Goal: Check status: Check status

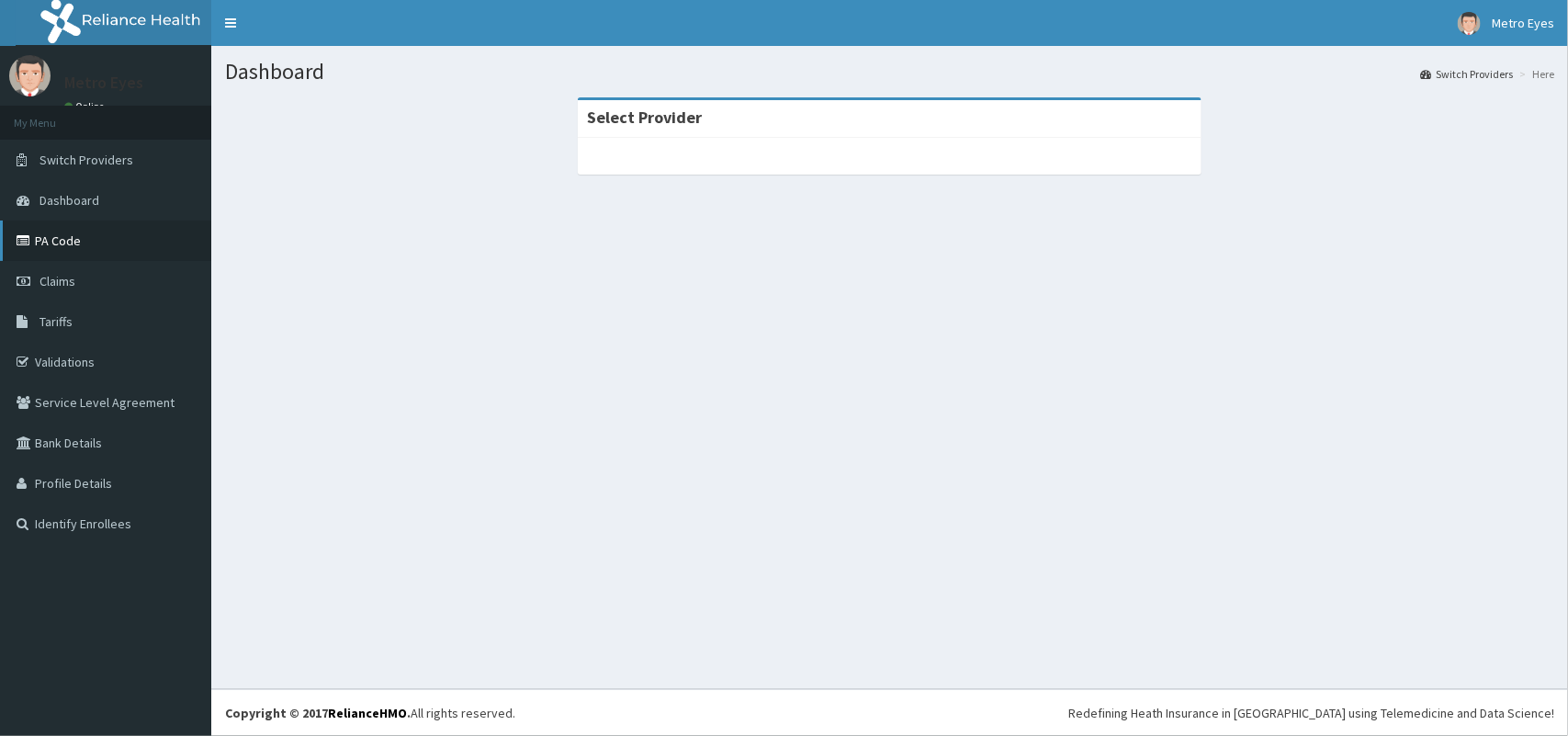
click at [118, 225] on link "PA Code" at bounding box center [105, 240] width 212 height 40
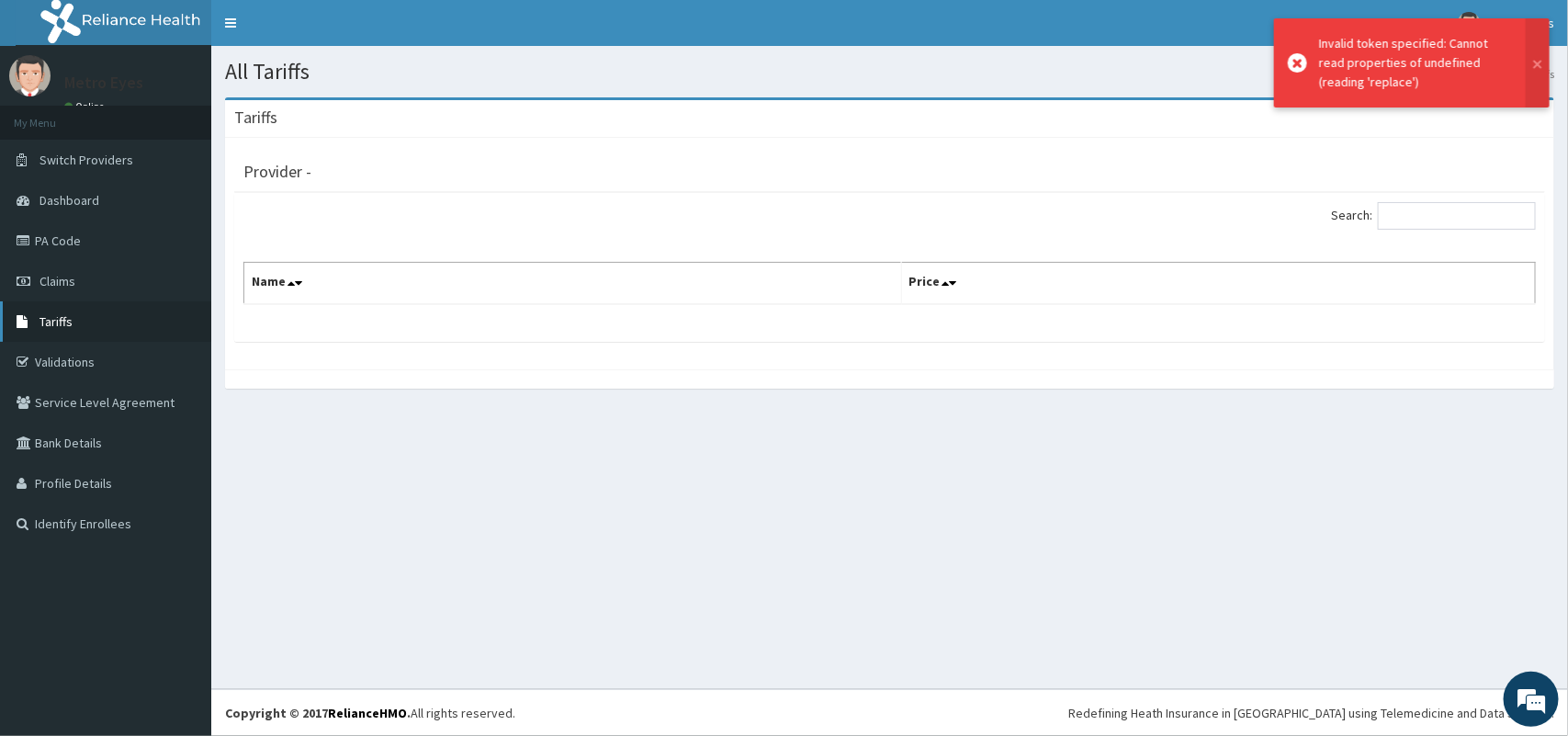
click at [130, 305] on link "Tariffs" at bounding box center [105, 321] width 212 height 40
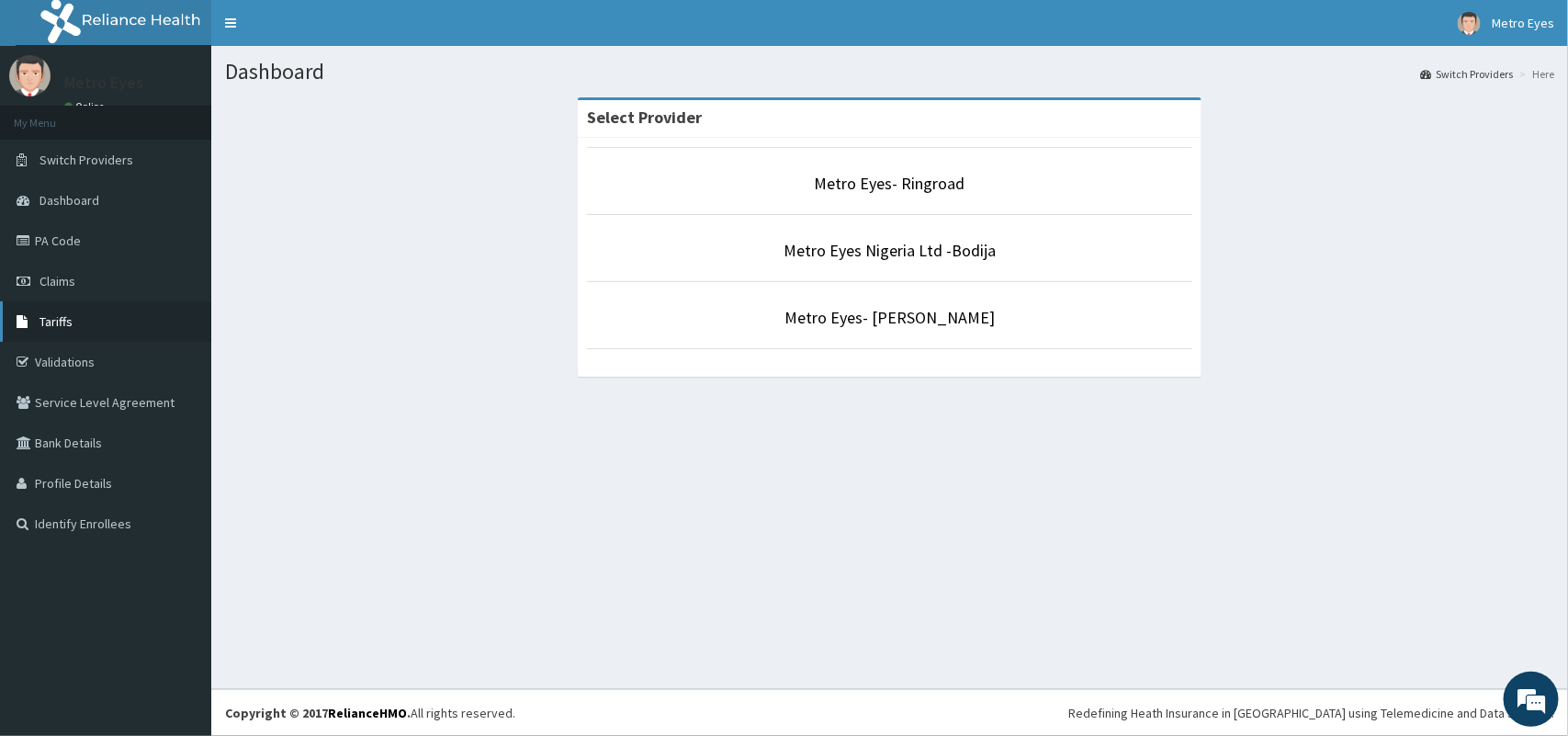
click at [103, 312] on link "Tariffs" at bounding box center [105, 321] width 212 height 40
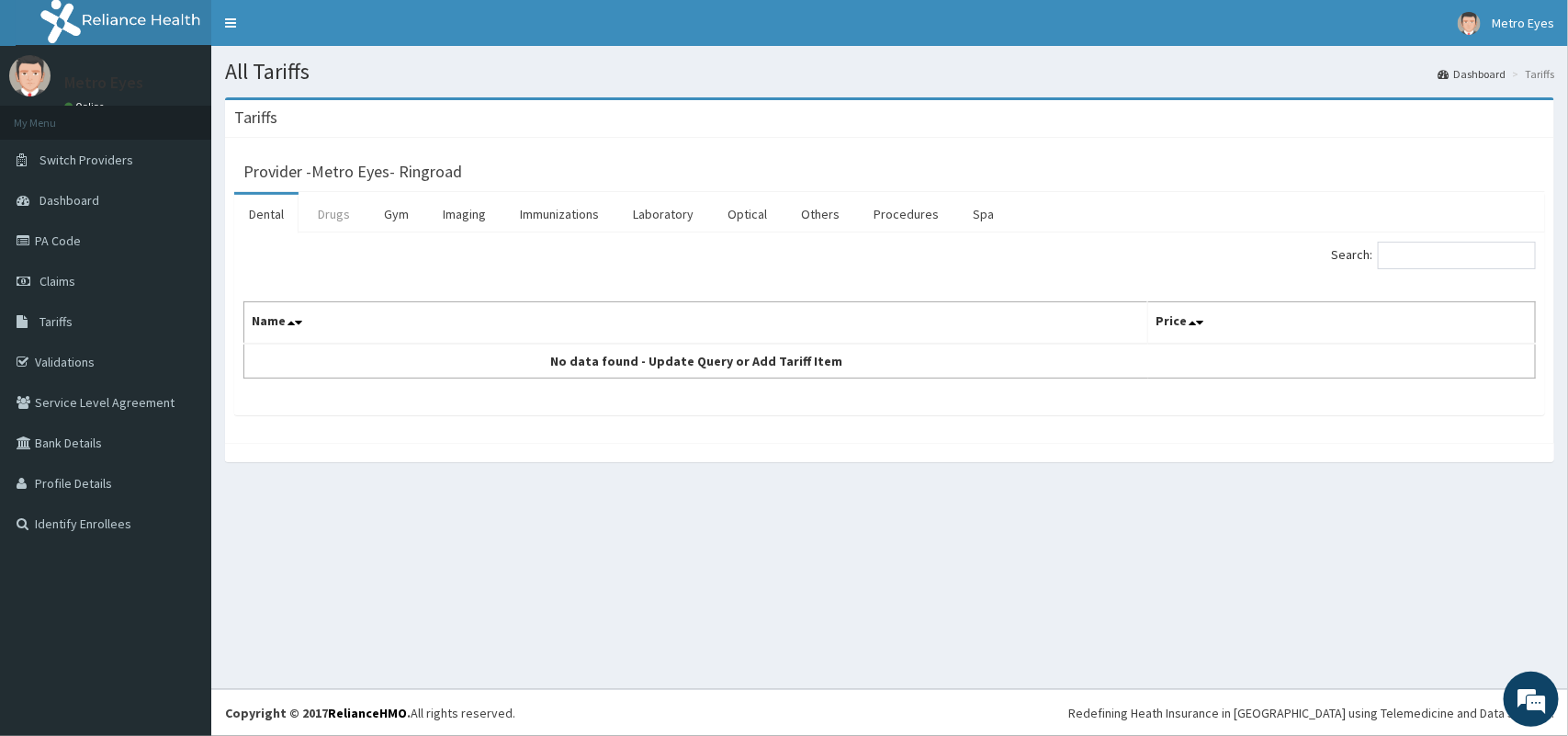
click at [326, 210] on link "Drugs" at bounding box center [333, 214] width 61 height 39
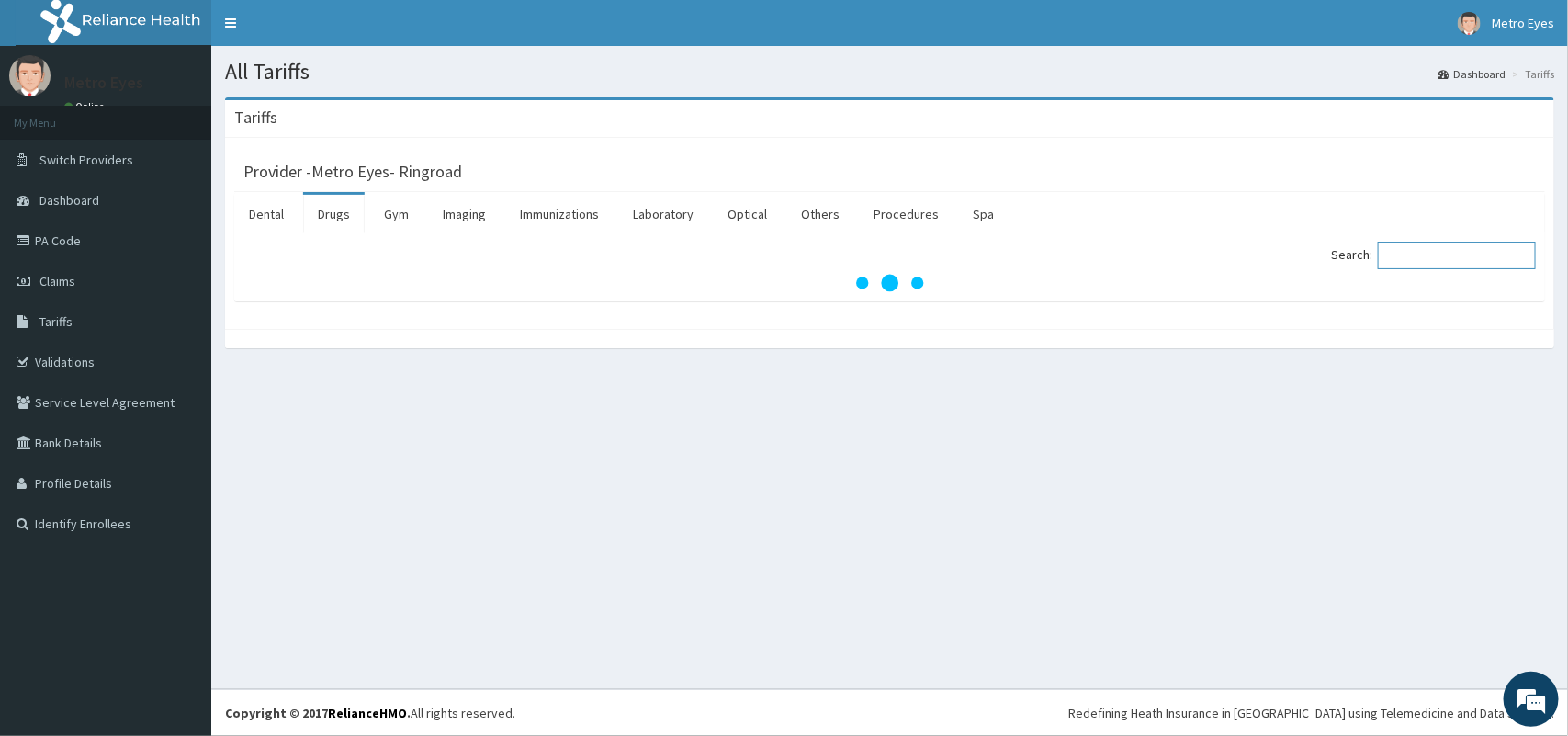
click at [1435, 254] on input "Search:" at bounding box center [1457, 255] width 158 height 27
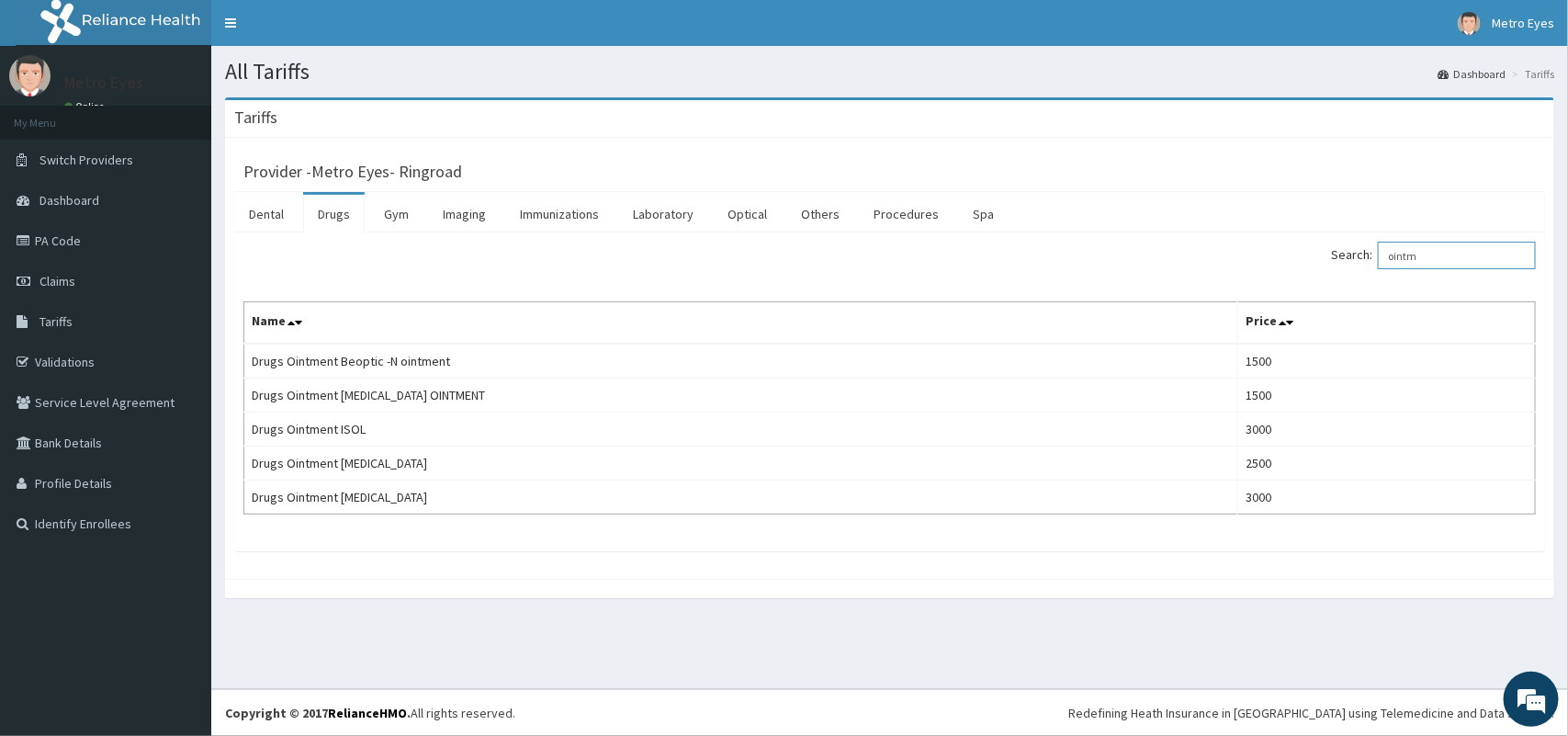
type input "ointm"
click at [708, 136] on div "Tariffs" at bounding box center [889, 119] width 1329 height 38
click at [125, 222] on link "PA Code" at bounding box center [105, 240] width 212 height 40
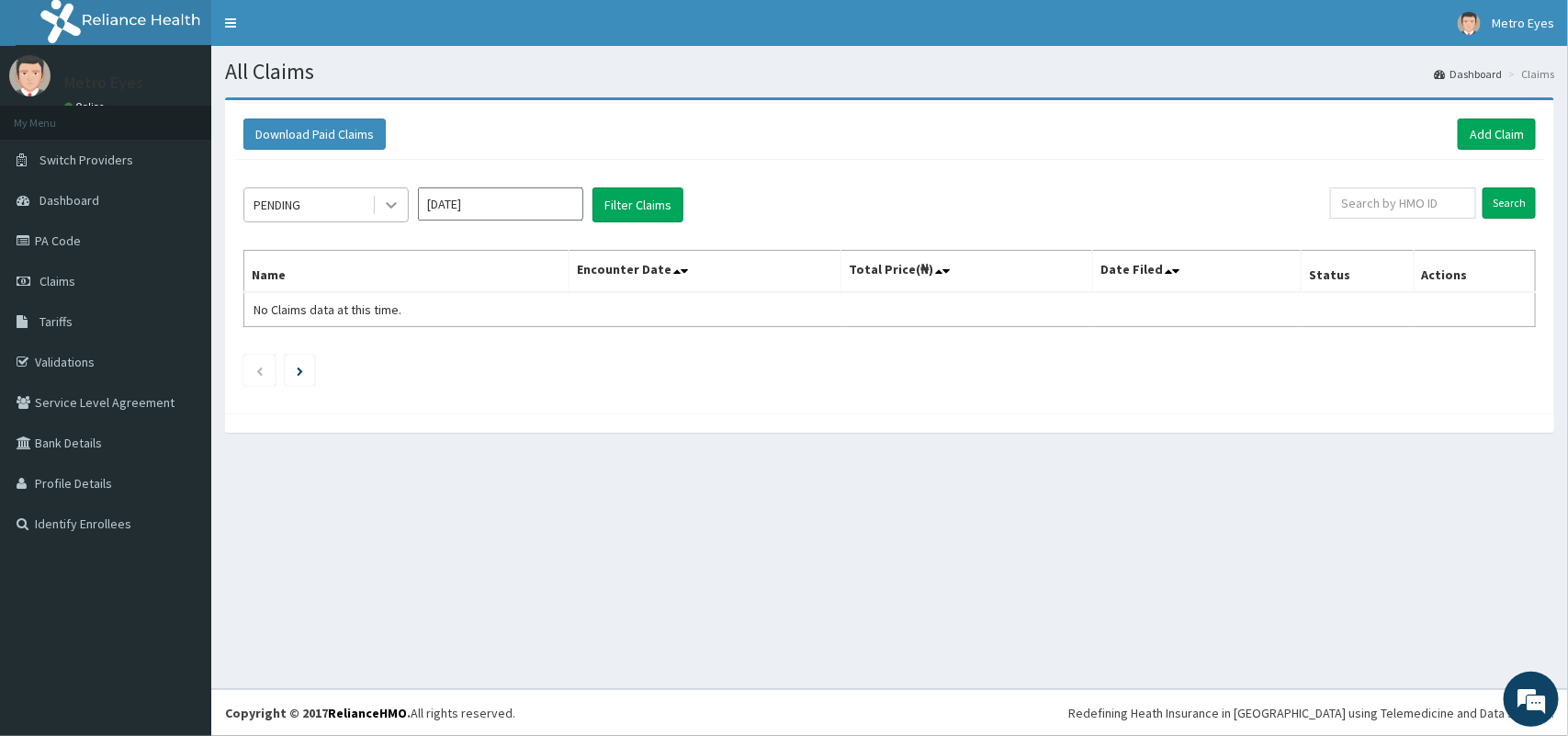
click at [396, 204] on icon at bounding box center [391, 206] width 11 height 7
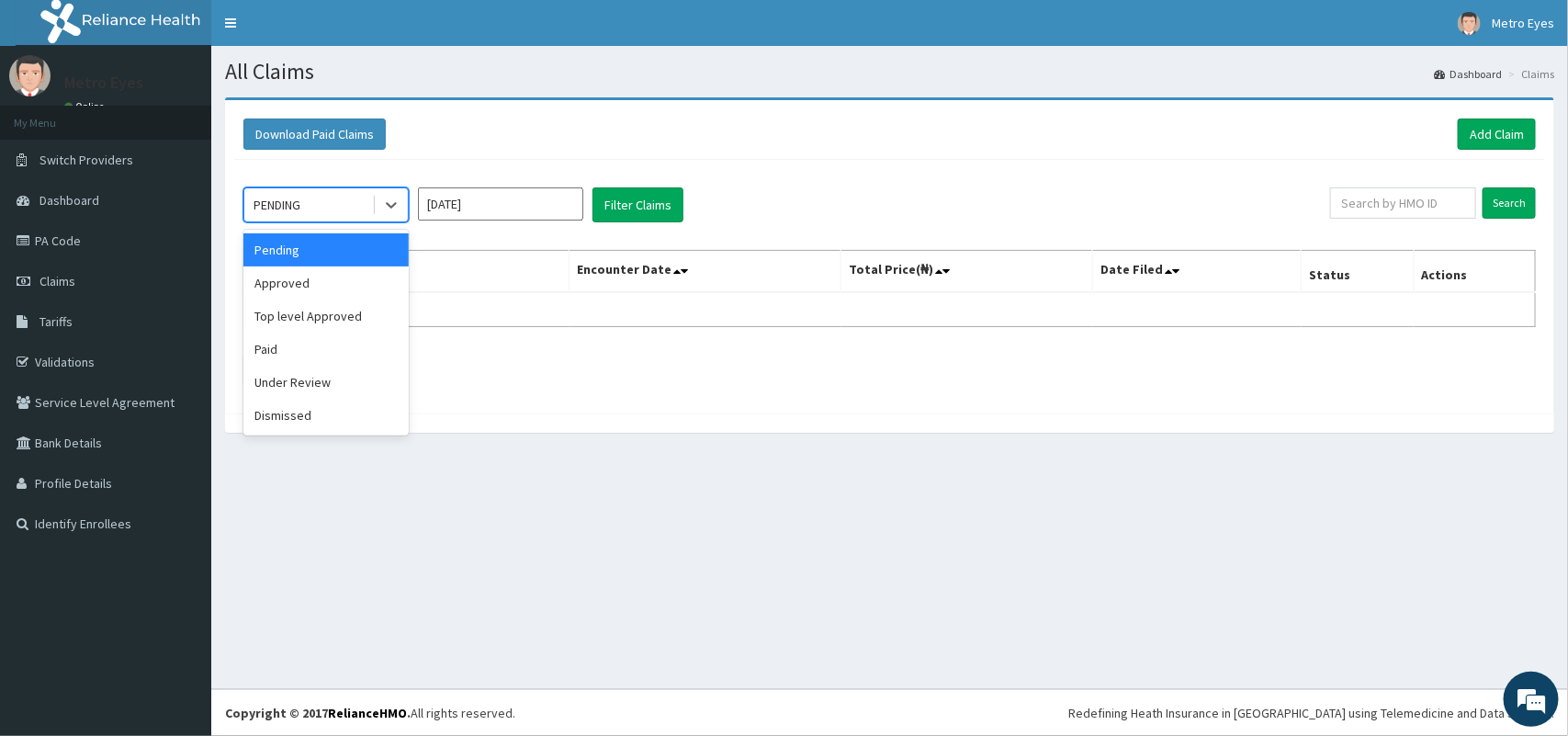
click at [460, 205] on input "[DATE]" at bounding box center [500, 203] width 166 height 33
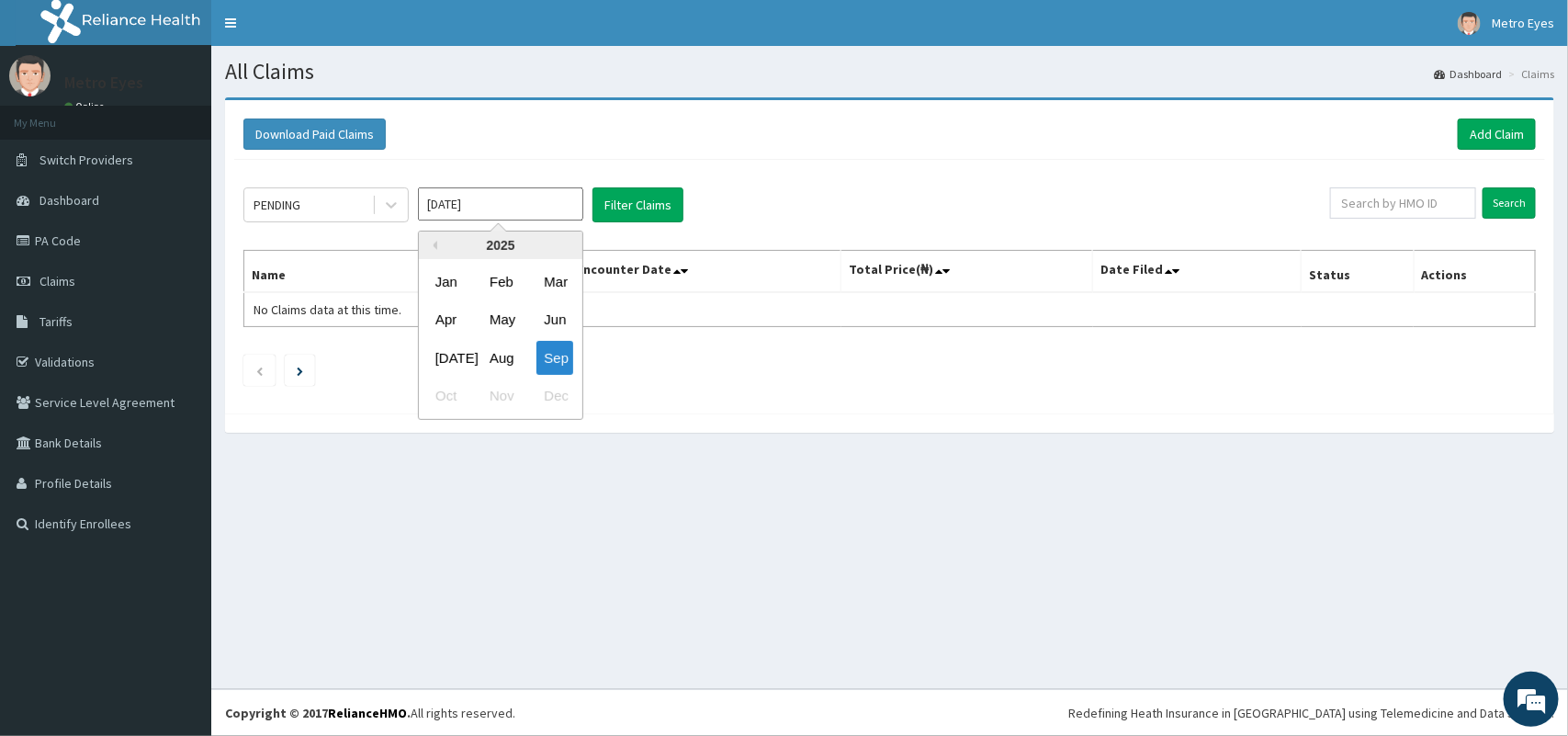
click at [494, 247] on div "2025" at bounding box center [500, 245] width 164 height 27
click at [479, 248] on div "2025" at bounding box center [500, 245] width 164 height 27
click at [435, 246] on button "Previous Year" at bounding box center [433, 246] width 9 height 9
click at [507, 391] on div "Nov" at bounding box center [500, 396] width 37 height 34
type input "[DATE]"
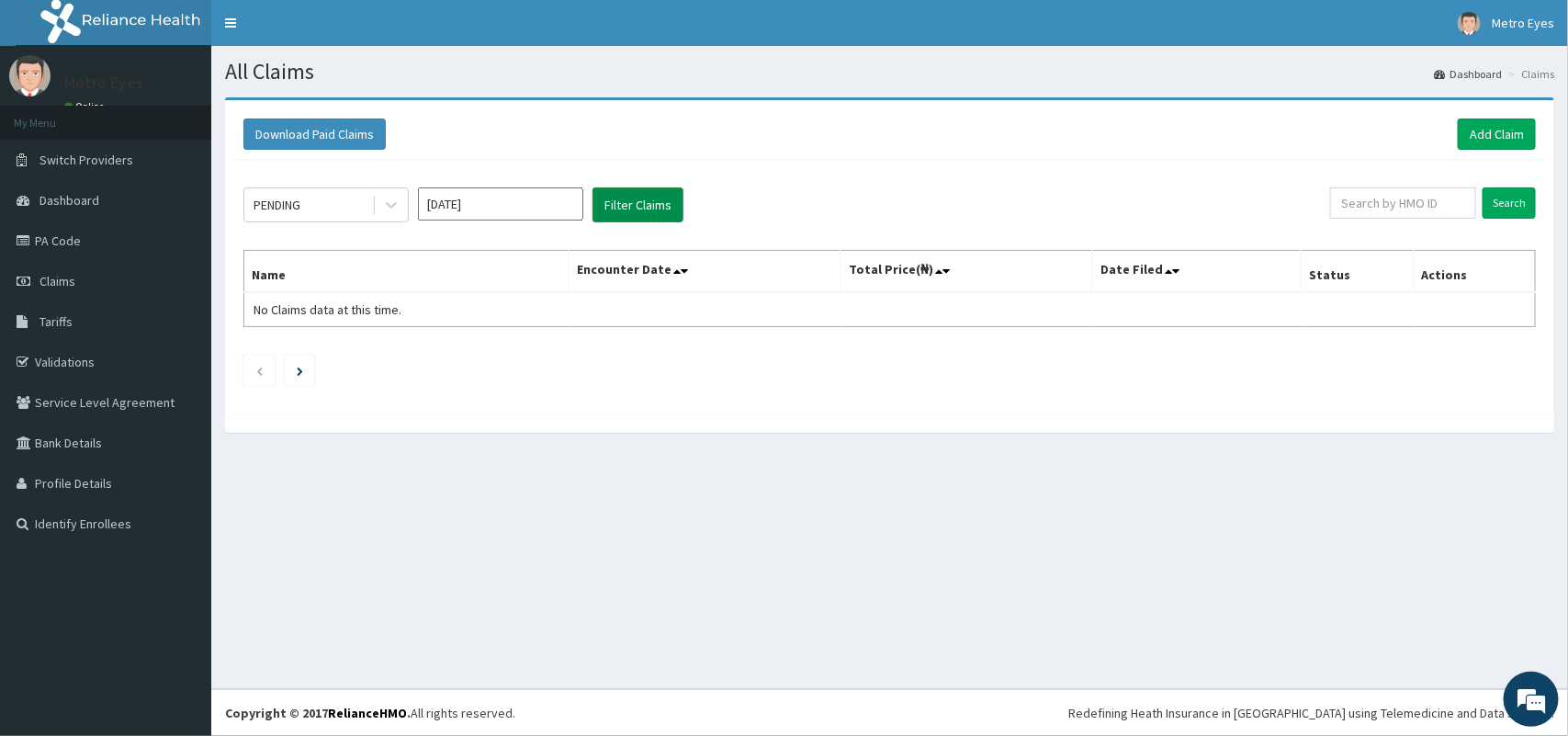
click at [637, 209] on button "Filter Claims" at bounding box center [638, 204] width 91 height 35
click at [384, 202] on icon at bounding box center [391, 205] width 19 height 19
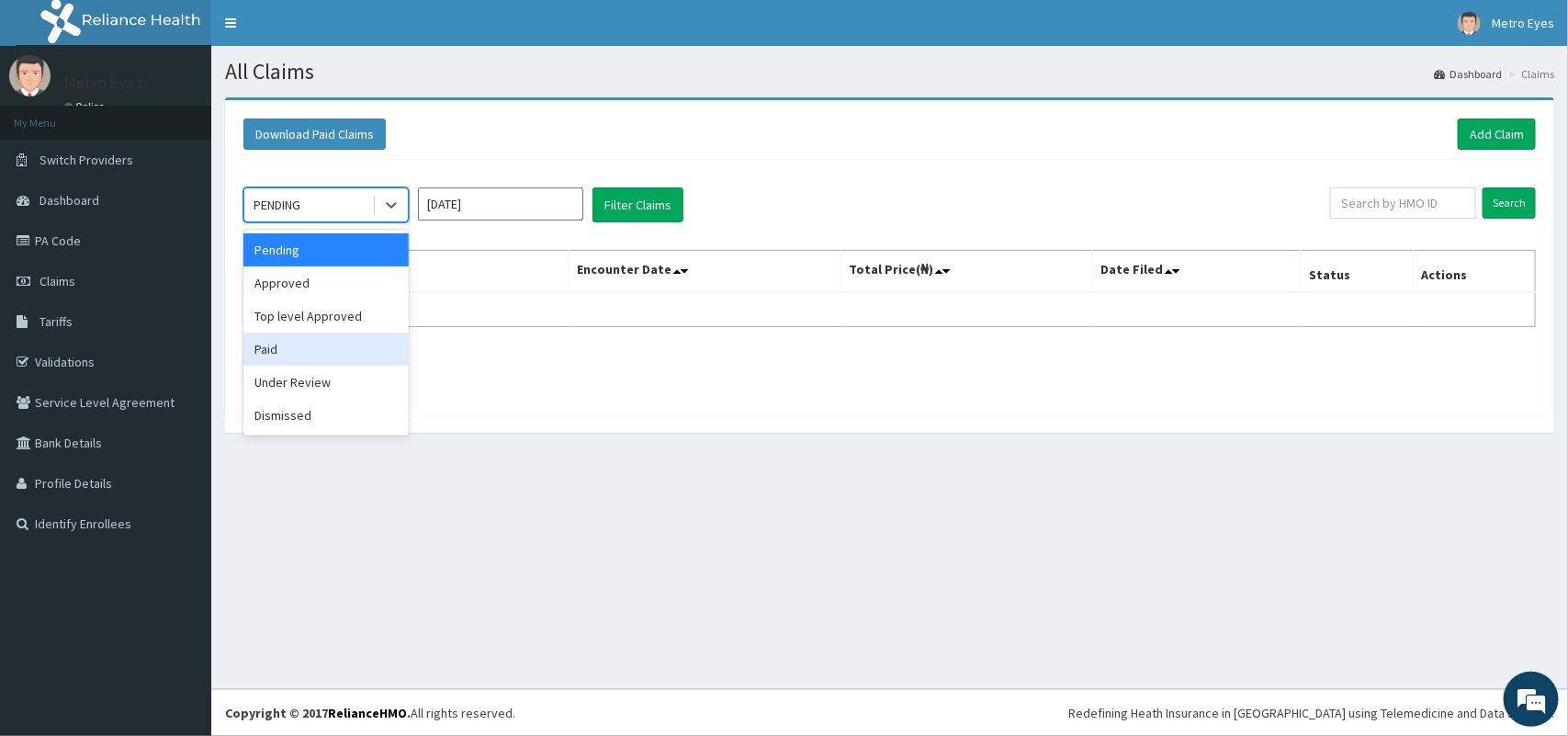
click at [337, 351] on div "Paid" at bounding box center [326, 349] width 166 height 33
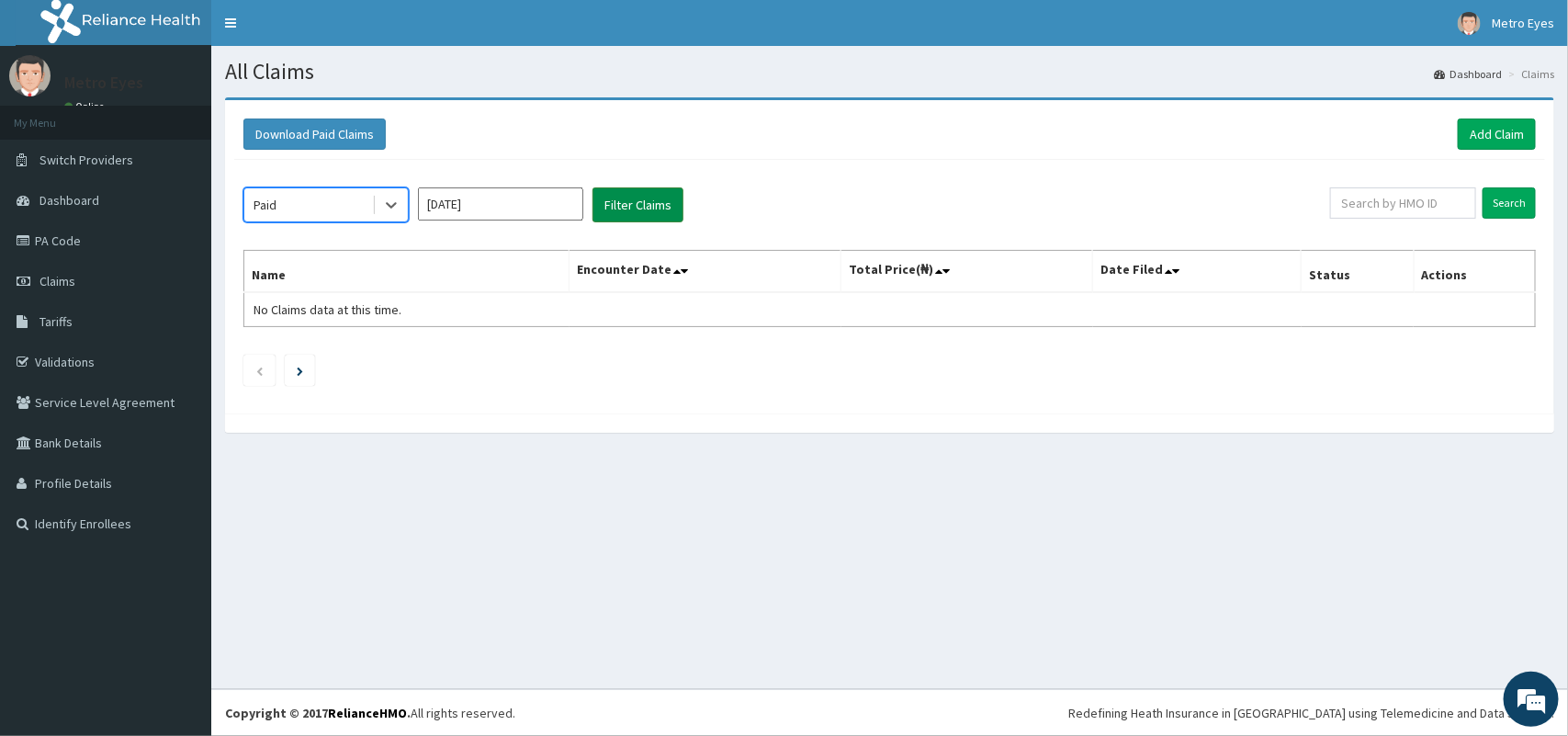
click at [634, 196] on button "Filter Claims" at bounding box center [638, 204] width 91 height 35
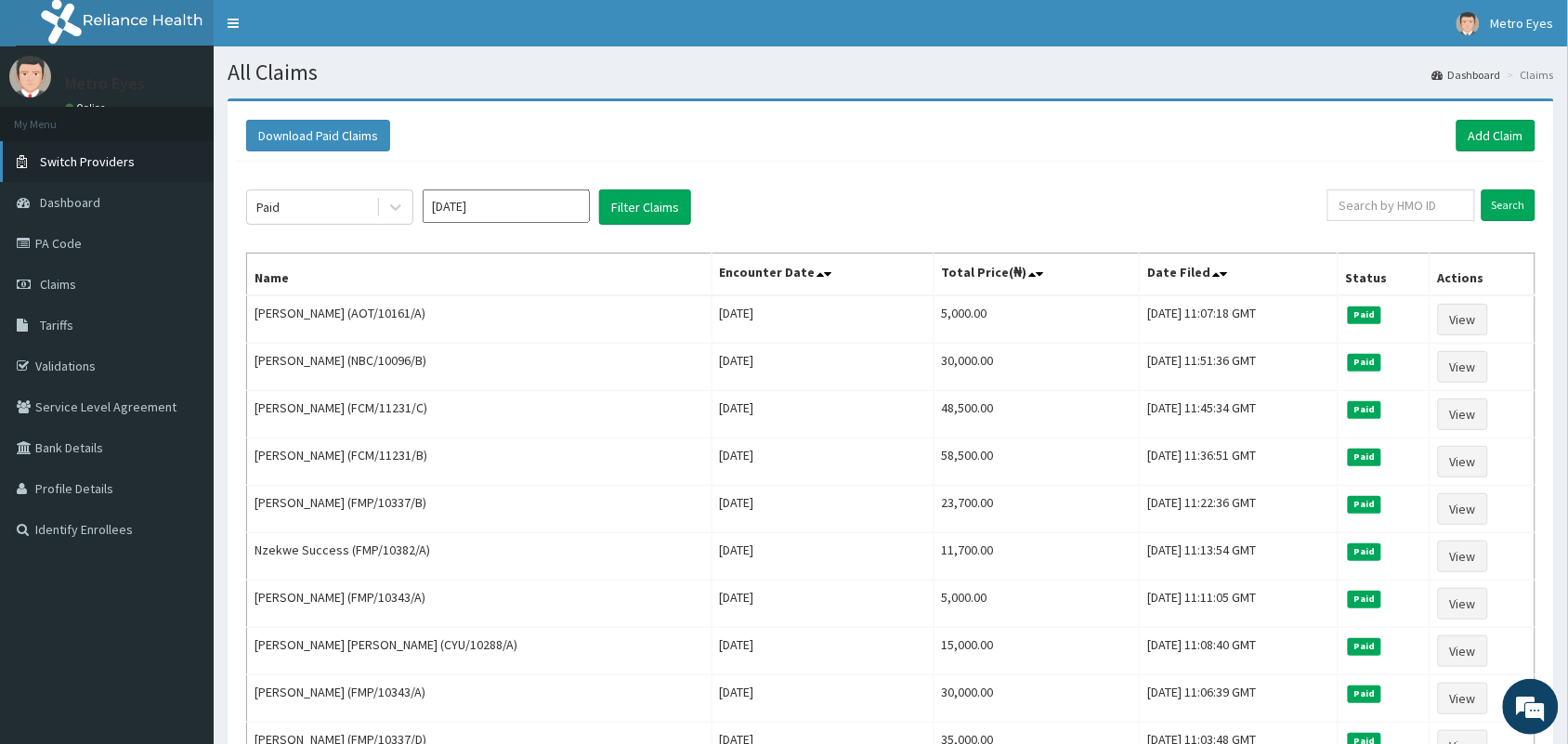
click at [105, 156] on span "Switch Providers" at bounding box center [88, 162] width 95 height 17
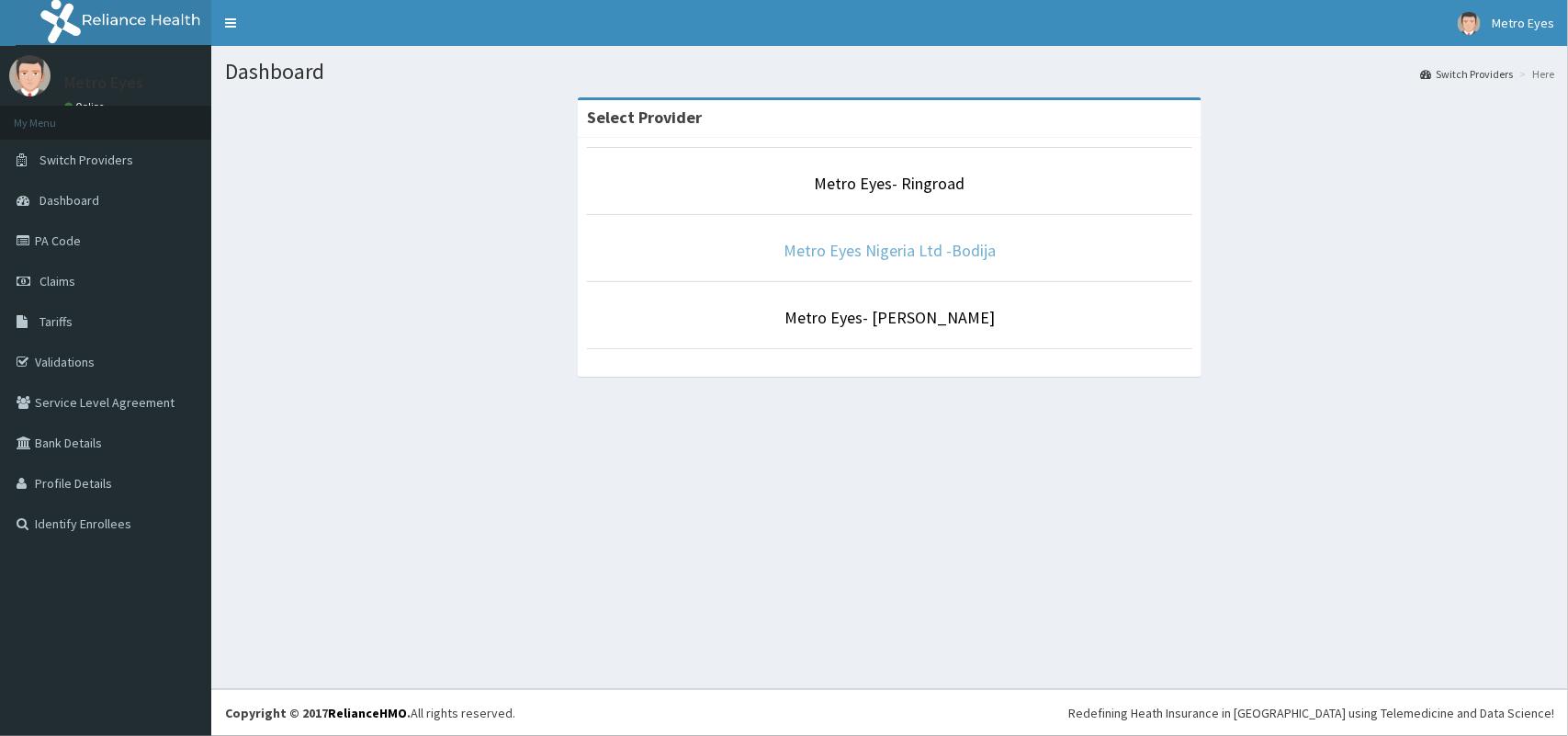
click at [882, 250] on link "Metro Eyes Nigeria Ltd -Bodija" at bounding box center [890, 250] width 213 height 21
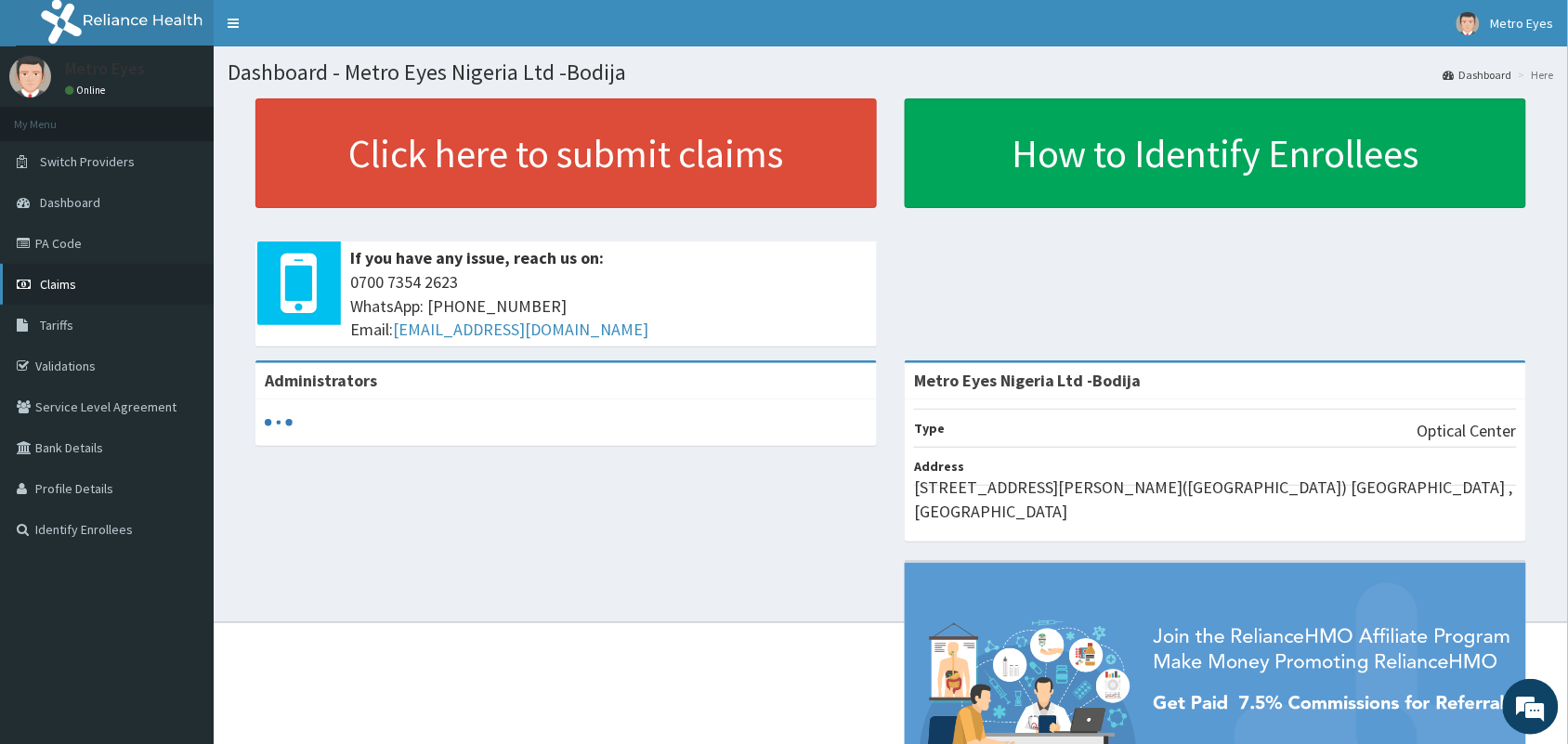
click at [105, 281] on link "Claims" at bounding box center [107, 284] width 214 height 41
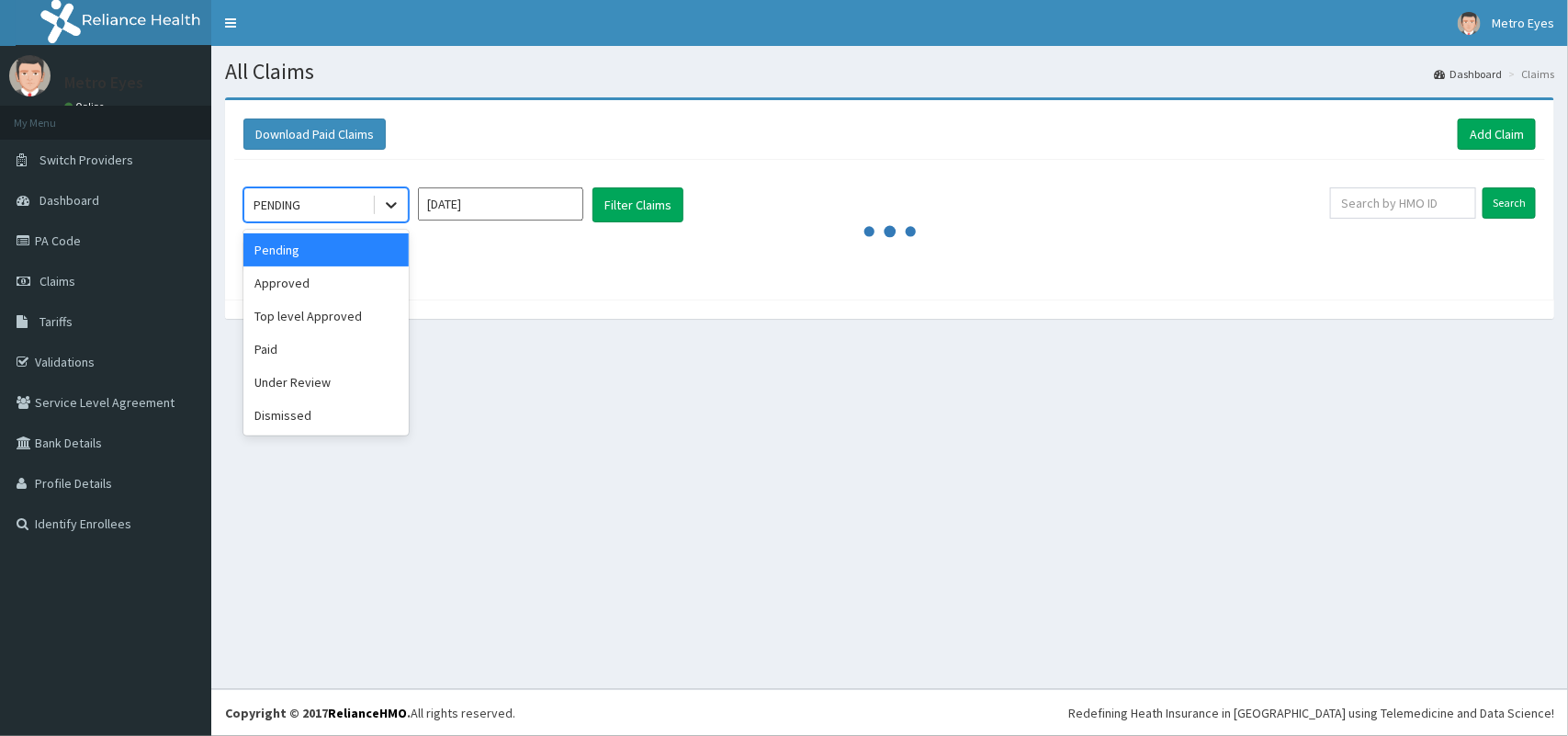
click at [387, 208] on icon at bounding box center [391, 205] width 19 height 19
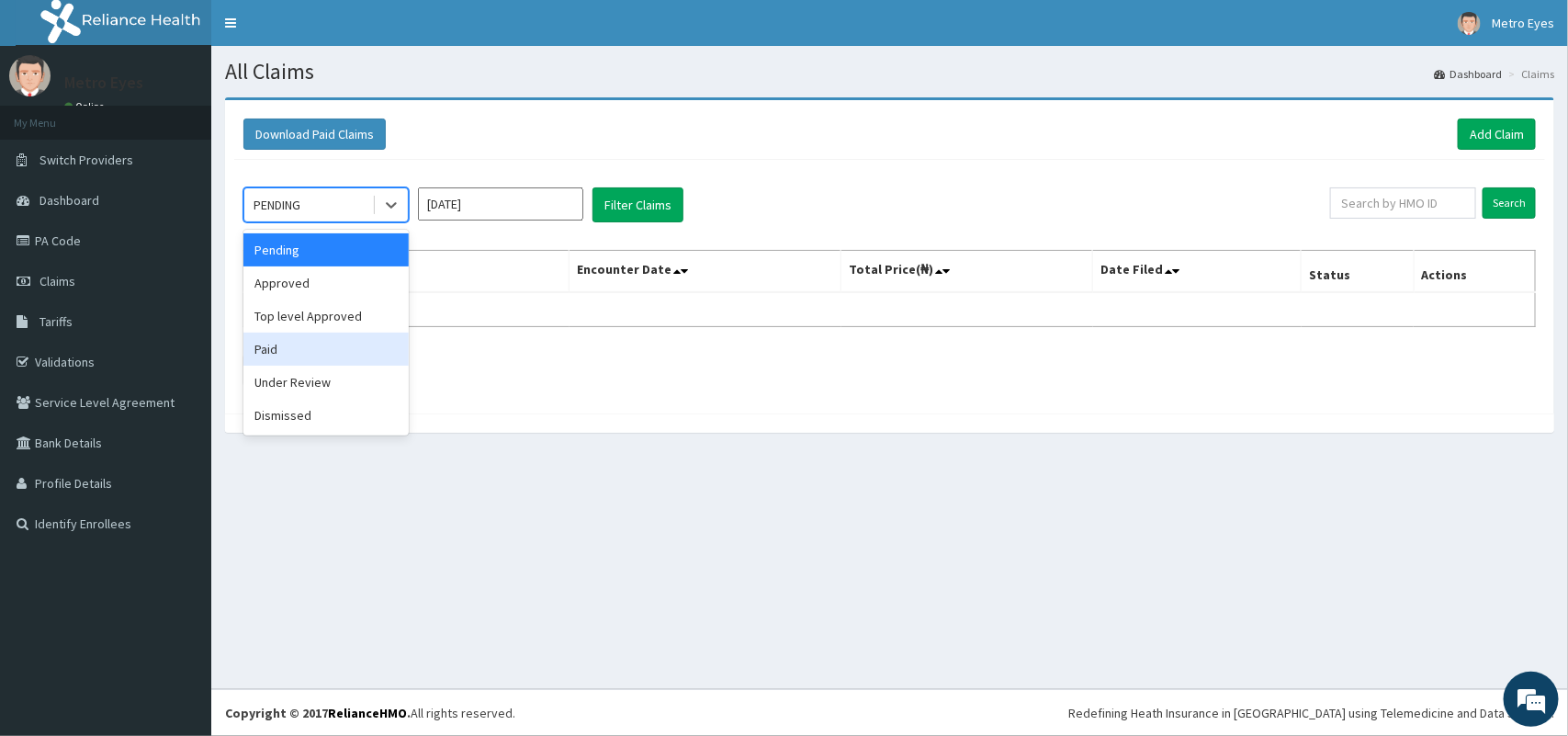
click at [322, 351] on div "Paid" at bounding box center [326, 349] width 166 height 33
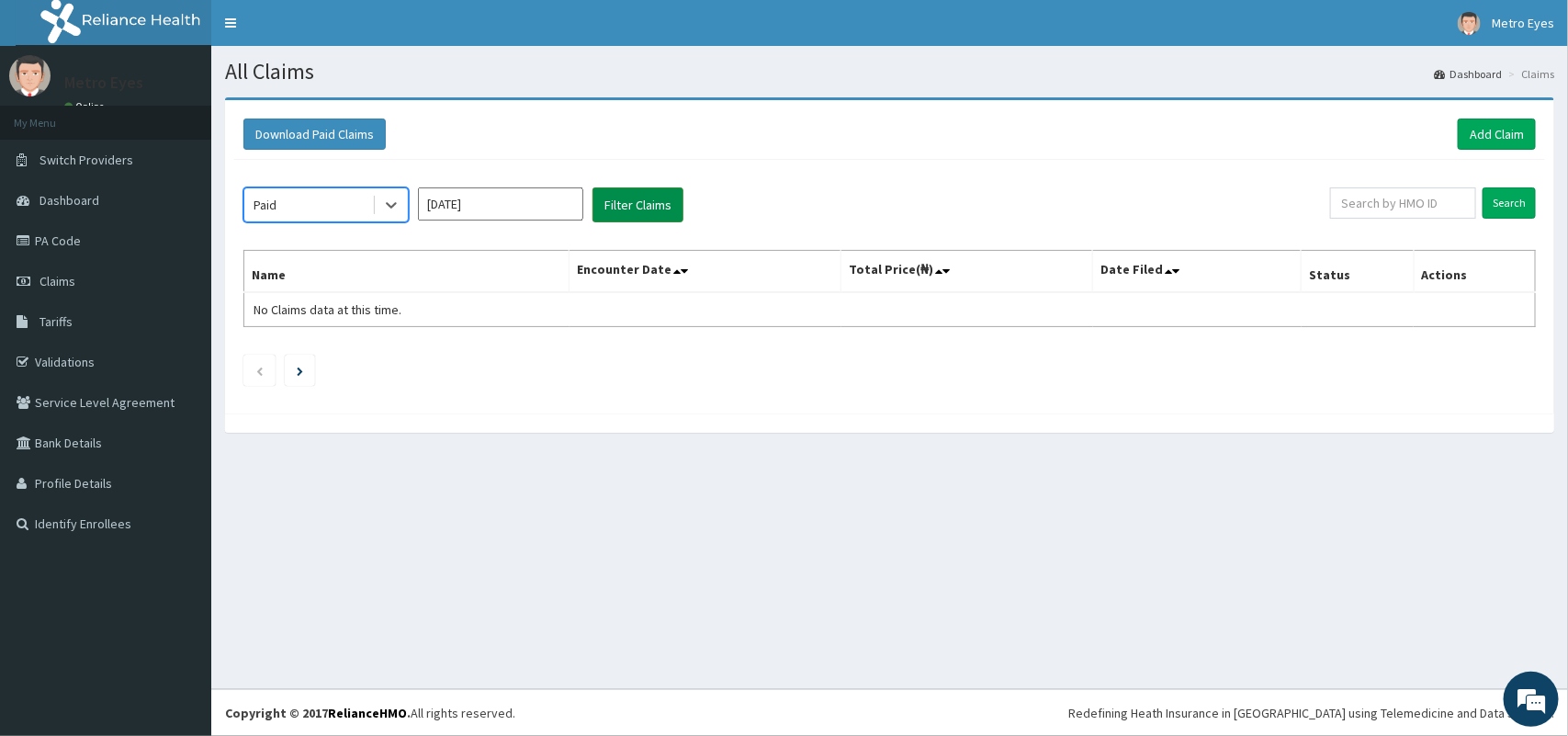
click at [657, 202] on button "Filter Claims" at bounding box center [638, 204] width 91 height 35
click at [483, 200] on input "[DATE]" at bounding box center [500, 203] width 166 height 33
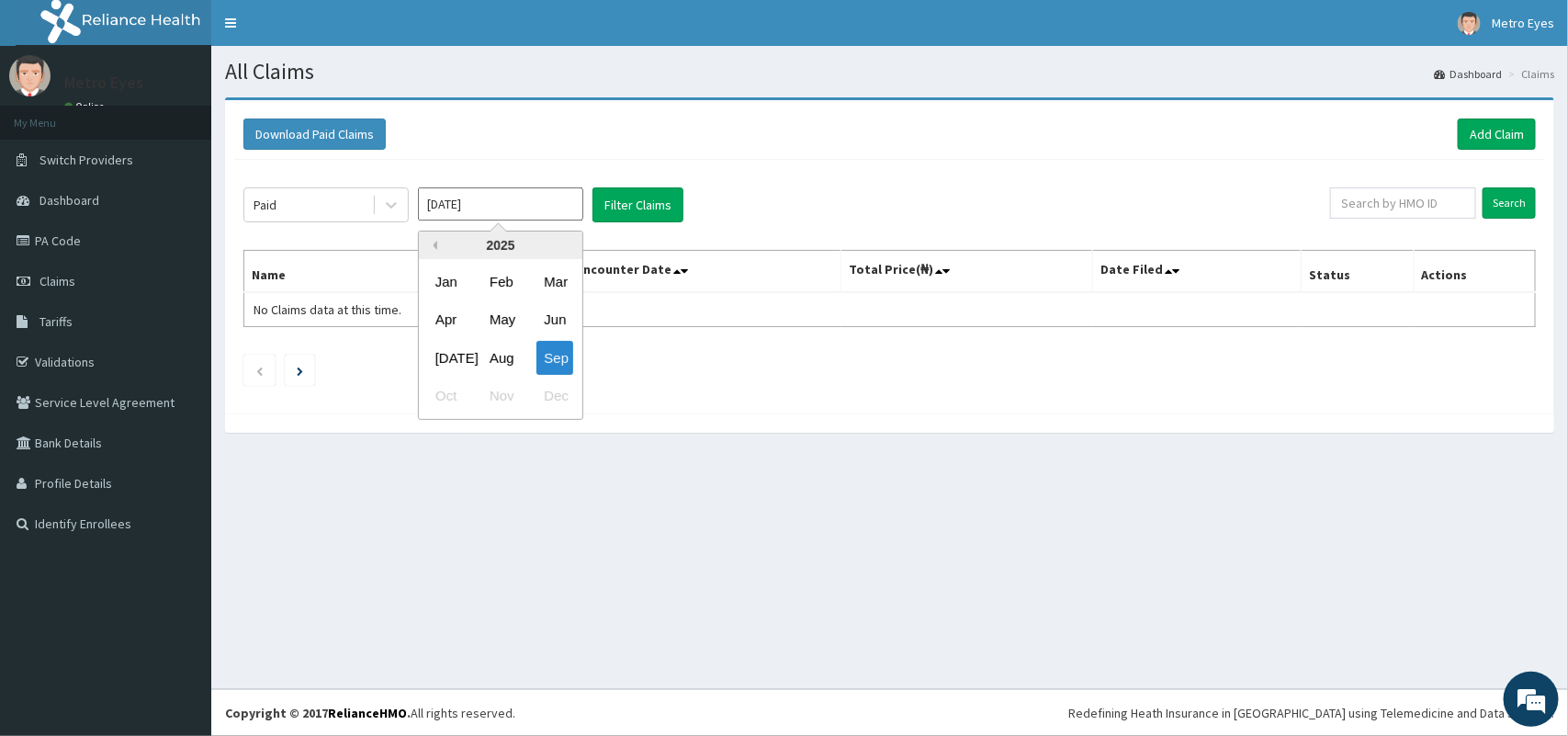
click at [435, 241] on button "Previous Year" at bounding box center [433, 246] width 9 height 9
click at [493, 401] on div "Nov" at bounding box center [500, 396] width 37 height 34
type input "[DATE]"
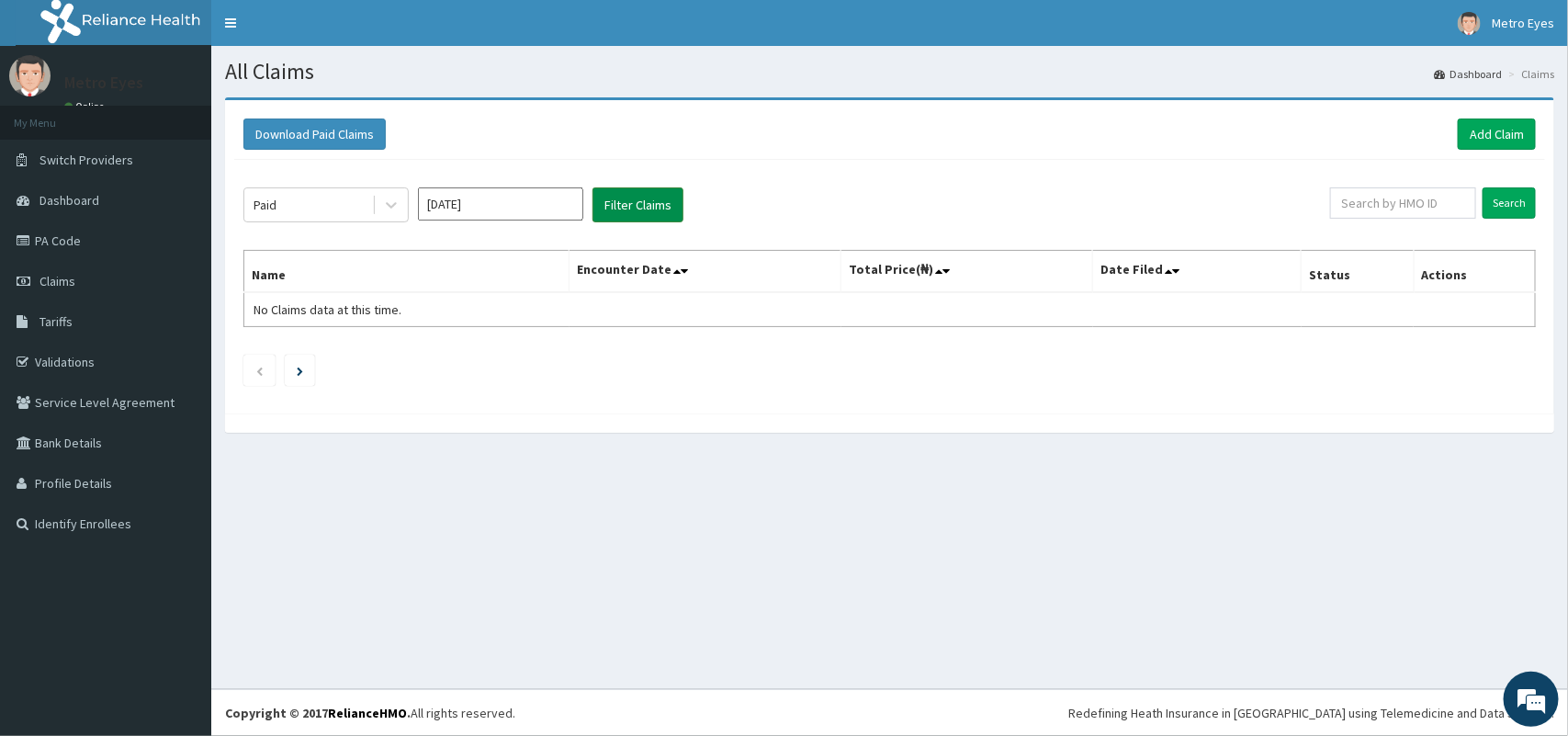
click at [640, 200] on button "Filter Claims" at bounding box center [638, 204] width 91 height 35
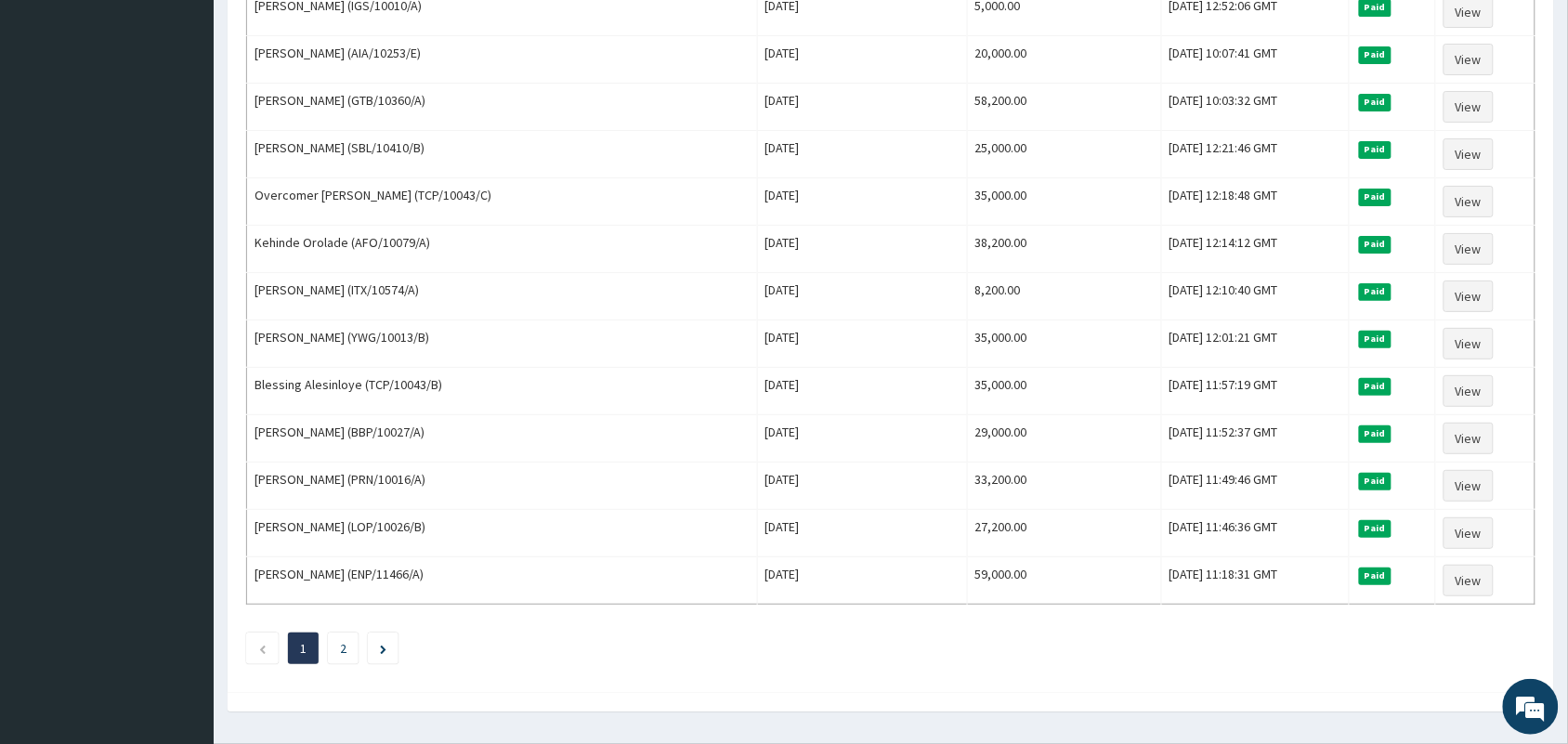
scroll to position [2063, 0]
click at [342, 656] on link "2" at bounding box center [343, 647] width 7 height 17
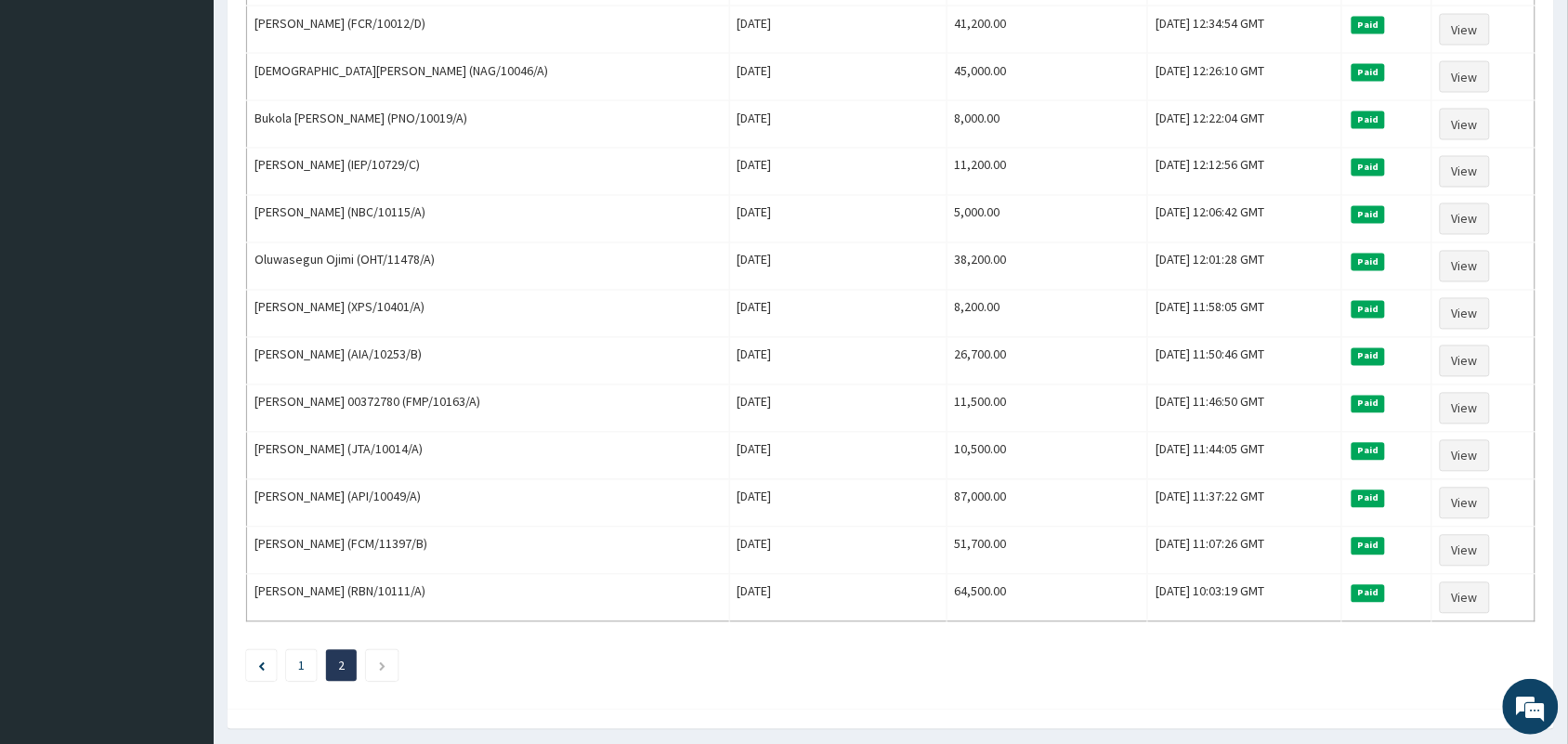
scroll to position [989, 0]
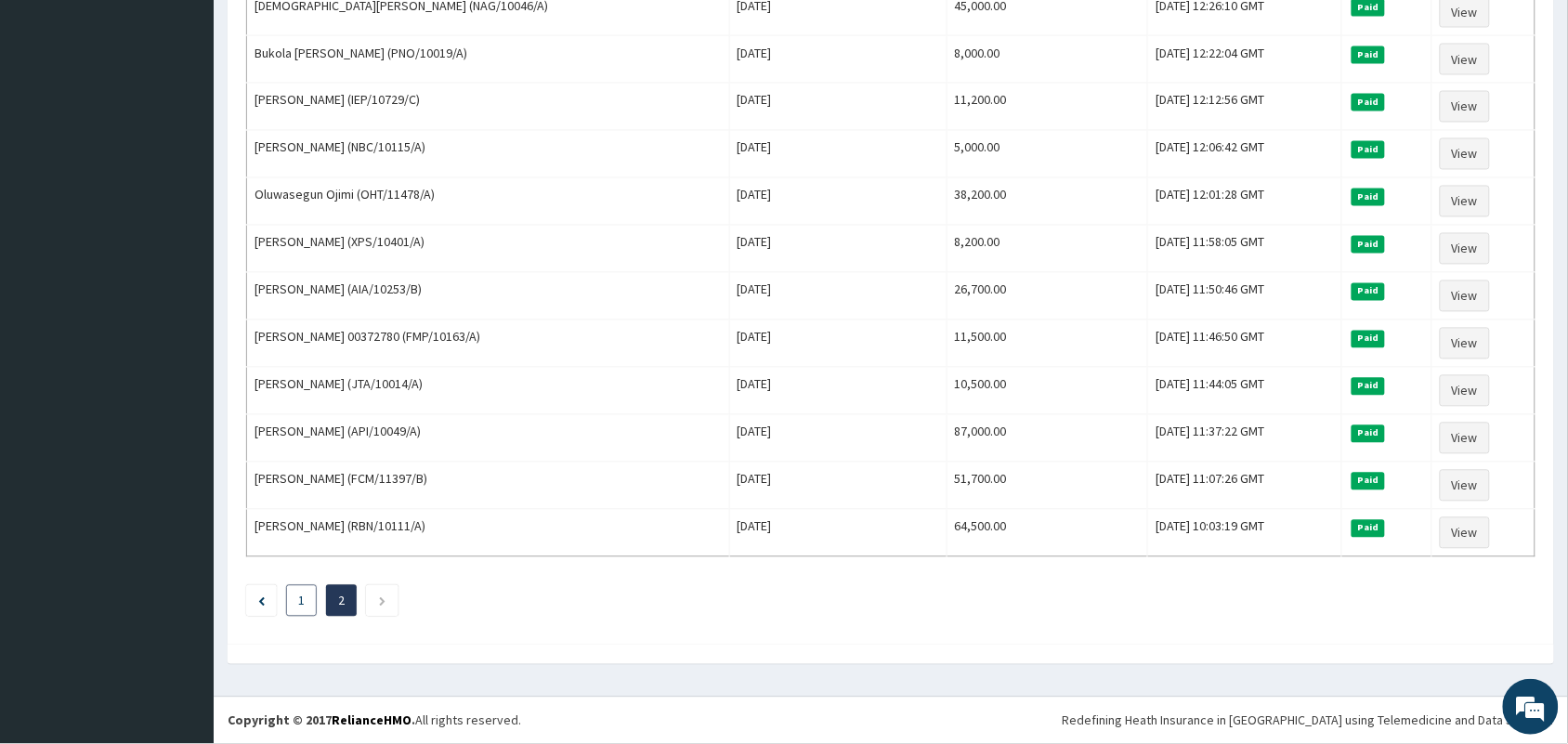
click at [298, 599] on link "1" at bounding box center [301, 601] width 7 height 17
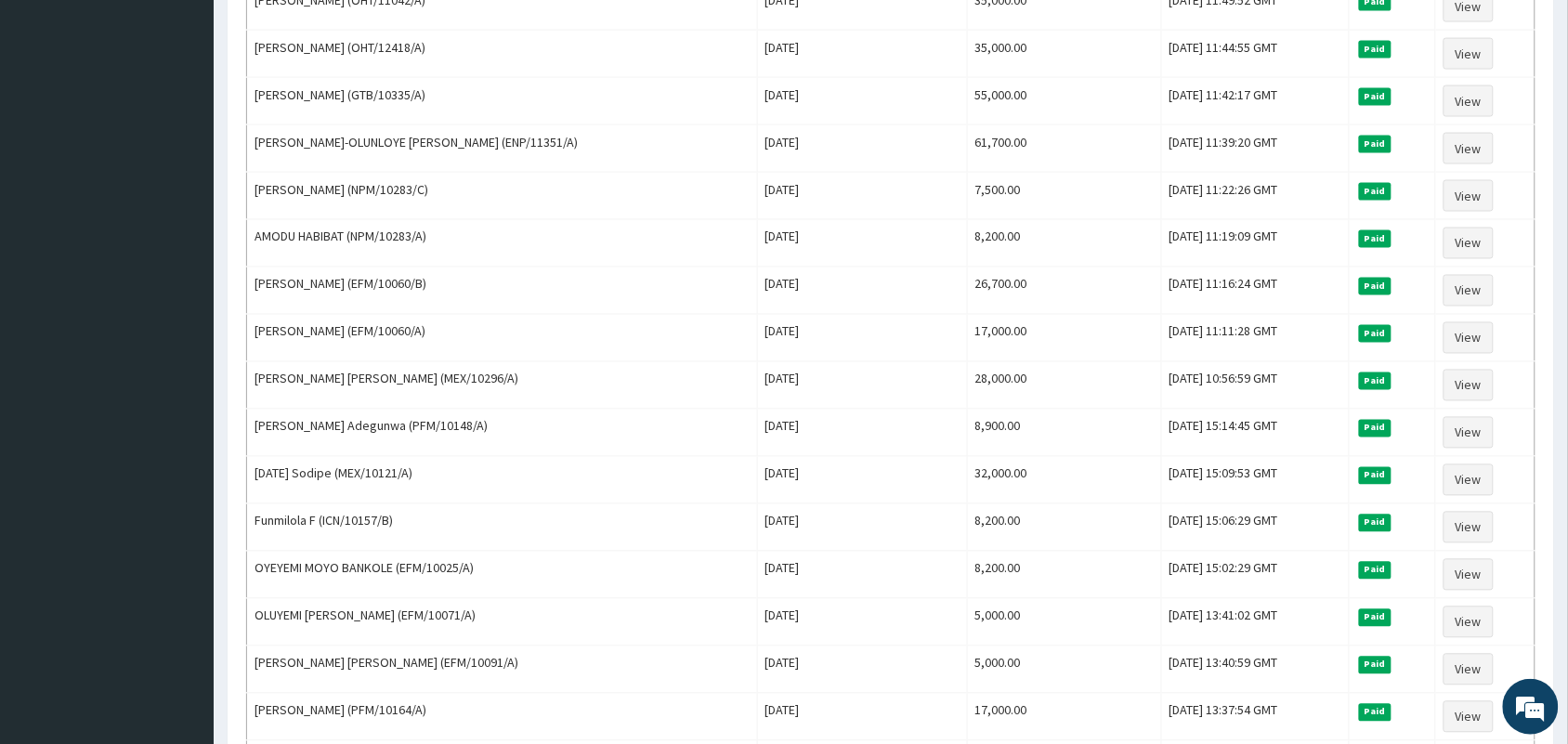
scroll to position [0, 0]
